Goal: Transaction & Acquisition: Purchase product/service

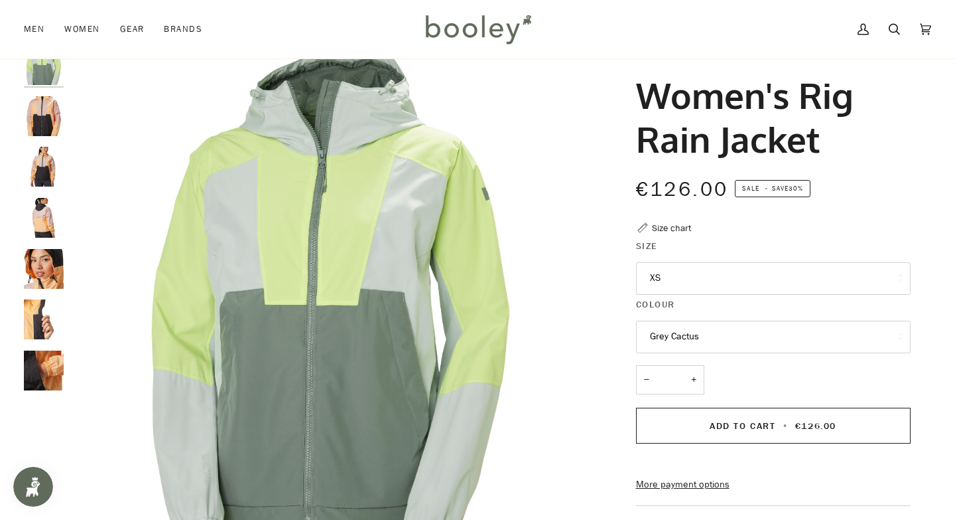
scroll to position [31, 0]
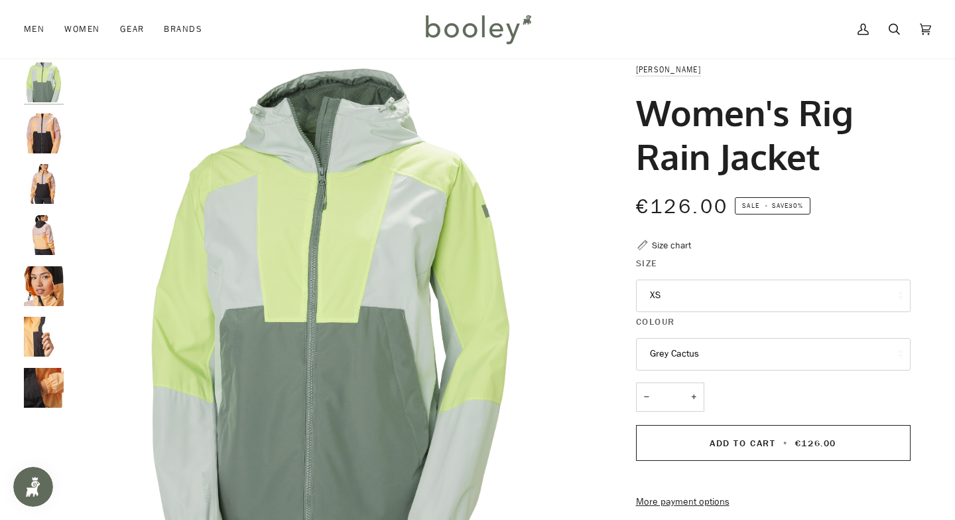
click at [50, 232] on img "Helly Hansen Women's Rig Rain Jacket Miami Peach - Booley Galway" at bounding box center [44, 235] width 40 height 40
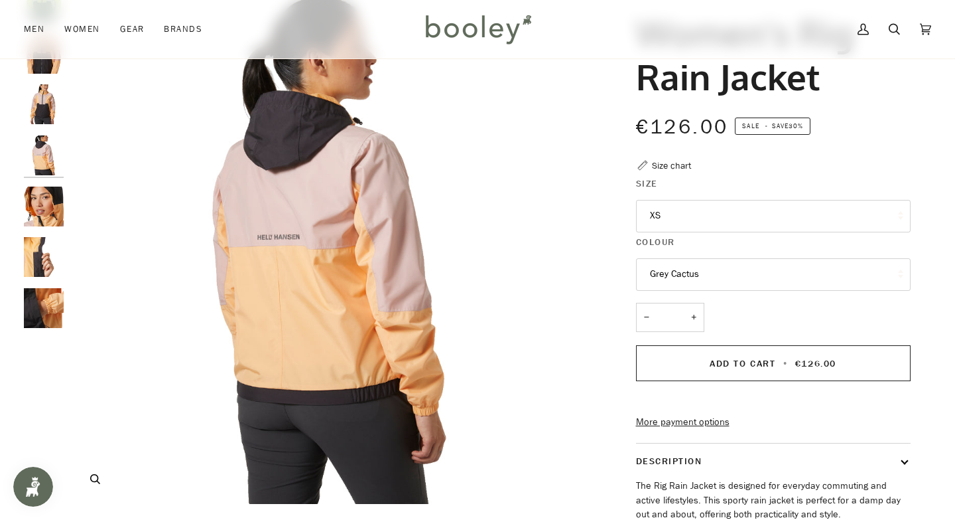
scroll to position [77, 0]
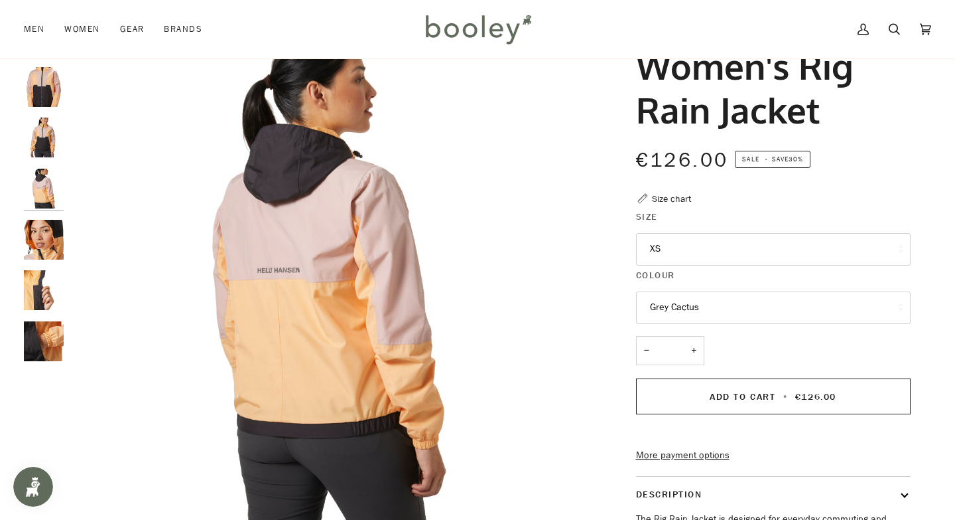
click at [38, 135] on img "Helly Hansen Women's Rig Rain Jacket Miami Peach - Booley Galway" at bounding box center [44, 137] width 40 height 40
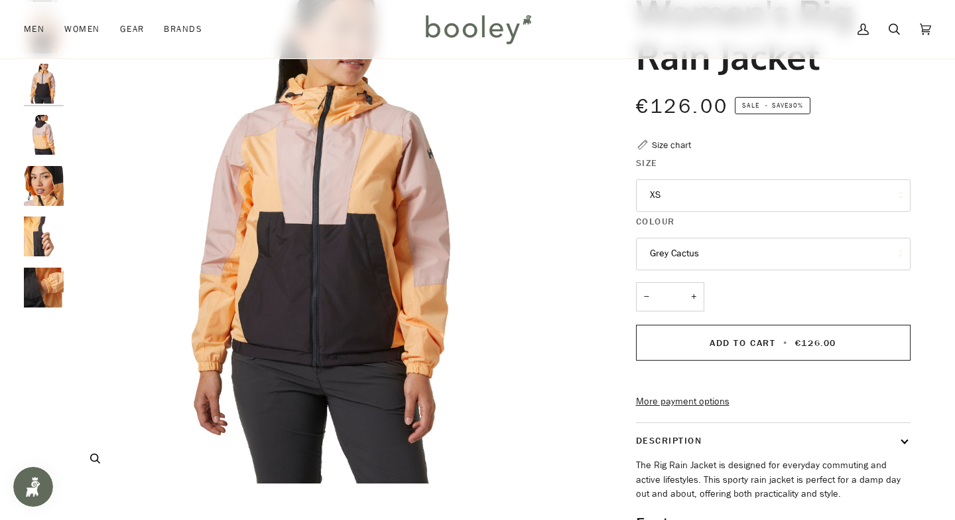
scroll to position [129, 0]
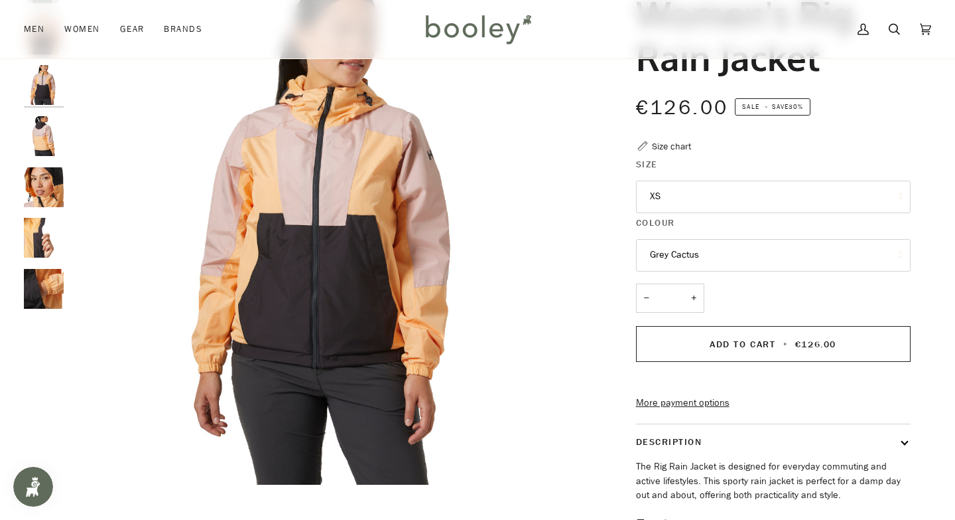
click at [691, 254] on button "Grey Cactus" at bounding box center [773, 255] width 275 height 33
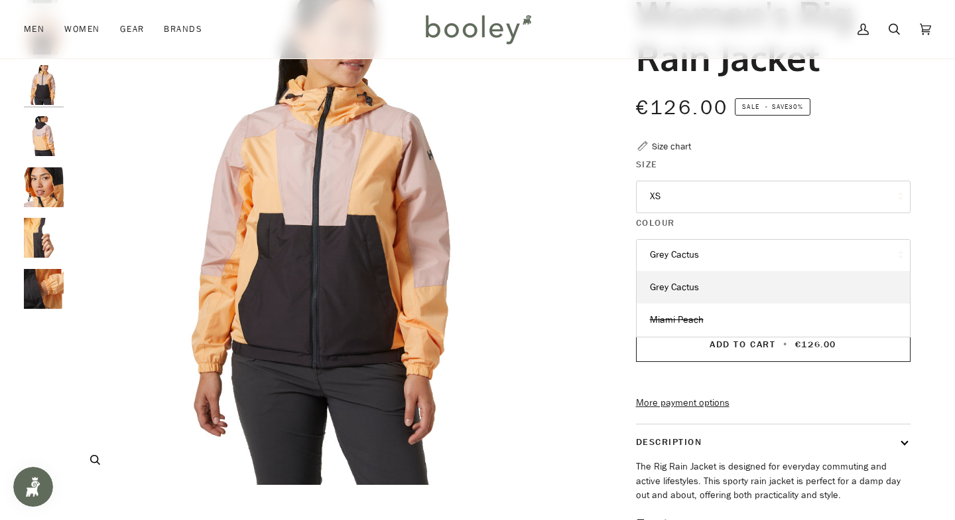
click at [508, 280] on img "Helly Hansen Women's Rig Rain Jacket Miami Peach - Booley Galway" at bounding box center [330, 224] width 521 height 521
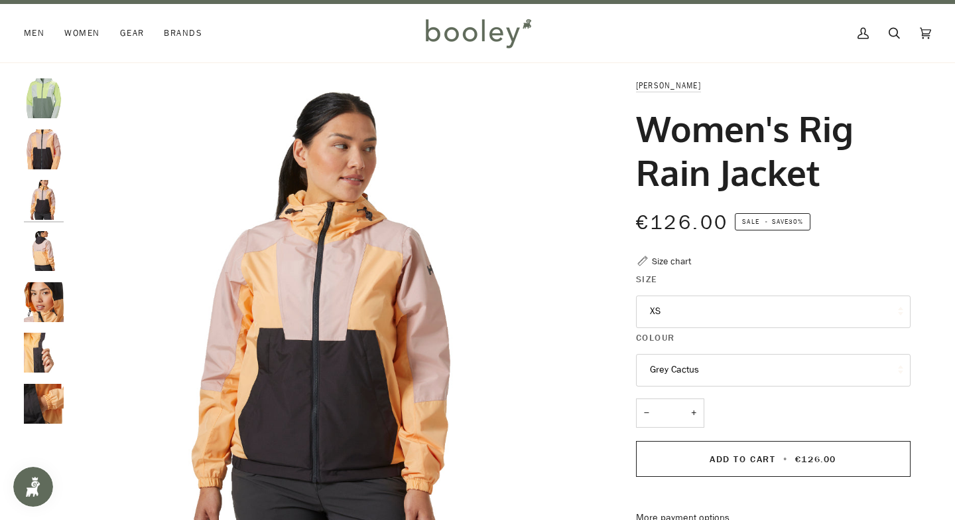
scroll to position [14, 0]
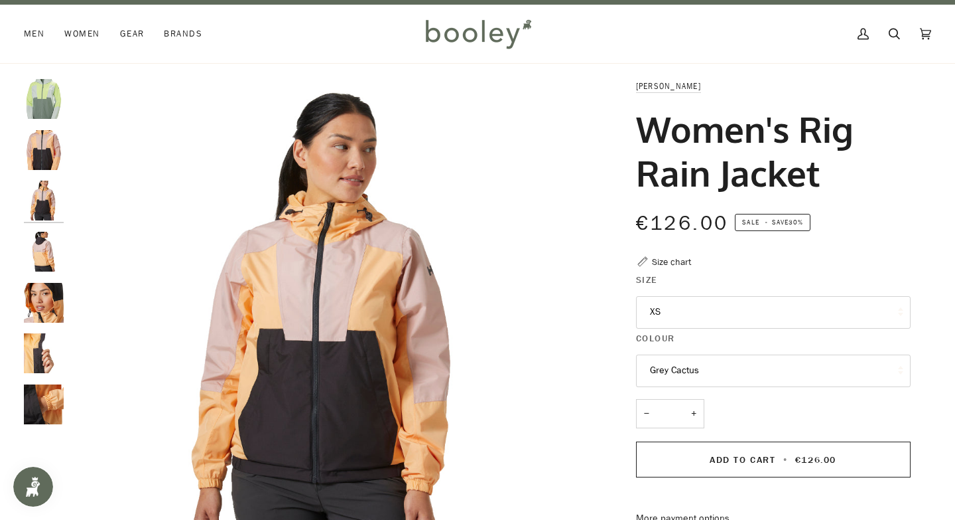
drag, startPoint x: 626, startPoint y: 85, endPoint x: 826, endPoint y: 172, distance: 217.8
click at [826, 172] on div "[PERSON_NAME] Women's Rig Rain Jacket €126.00 Sale • Save 30% Size chart Size X…" at bounding box center [761, 429] width 299 height 701
copy div "[PERSON_NAME] Women's Rig Rain Jacket"
click at [716, 371] on button "Grey Cactus" at bounding box center [773, 370] width 275 height 33
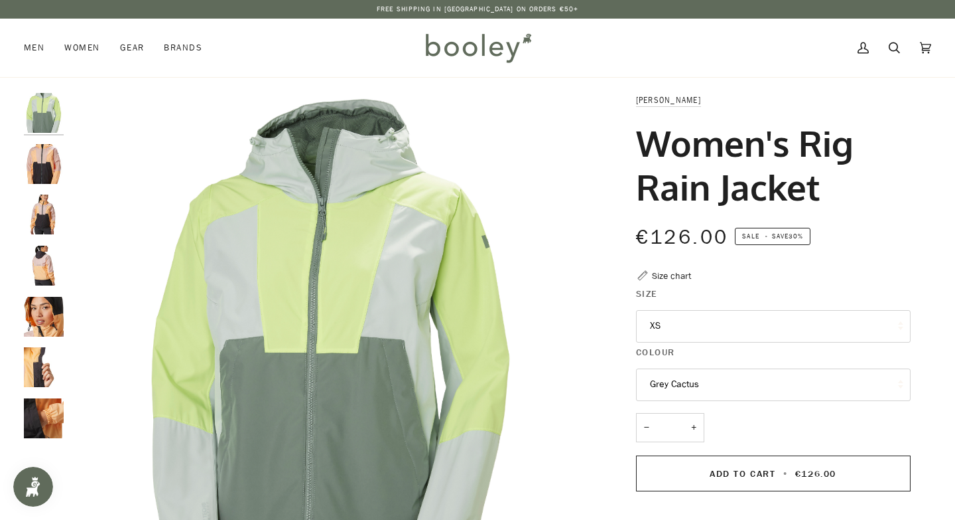
click at [762, 395] on button "Grey Cactus" at bounding box center [773, 384] width 275 height 33
